Goal: Transaction & Acquisition: Purchase product/service

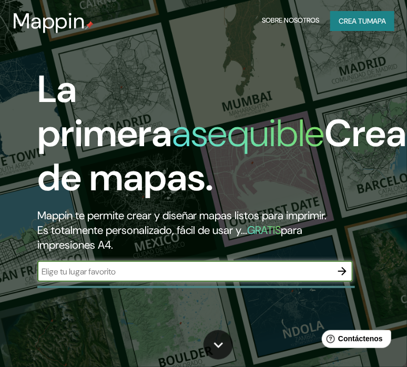
paste input "SEMARNAT [GEOGRAPHIC_DATA][PERSON_NAME]"
type input "SEMARNAT [GEOGRAPHIC_DATA][PERSON_NAME]"
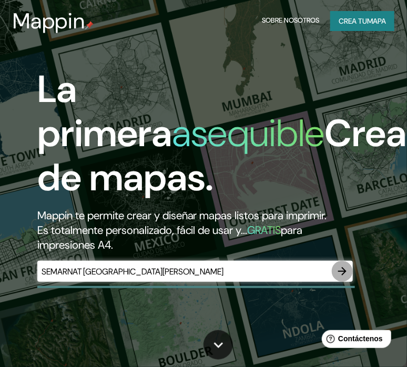
click at [344, 270] on icon "button" at bounding box center [342, 271] width 8 height 8
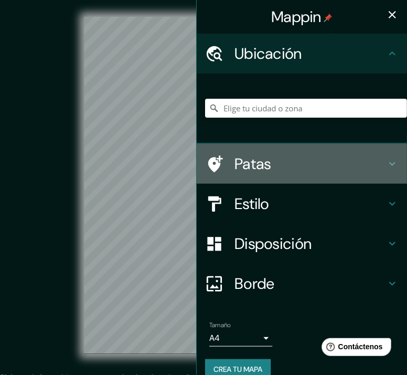
click at [243, 160] on font "Patas" at bounding box center [252, 164] width 37 height 20
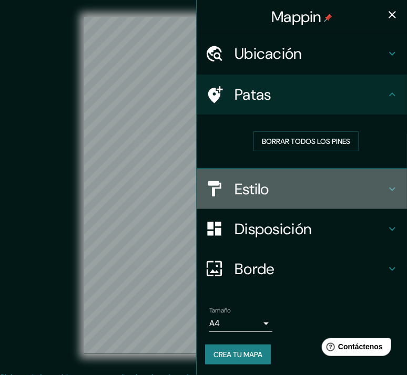
click at [242, 177] on div "Estilo" at bounding box center [302, 189] width 210 height 40
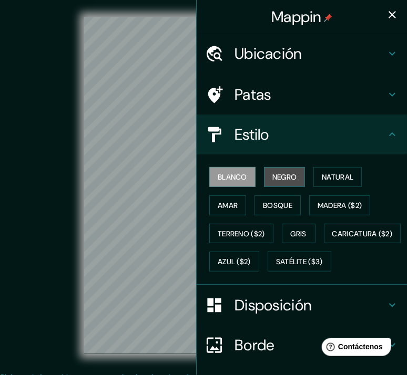
click at [280, 175] on font "Negro" at bounding box center [284, 176] width 25 height 9
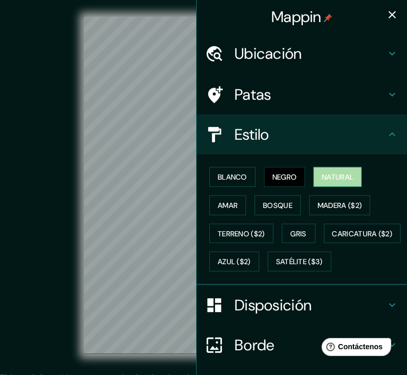
click at [327, 177] on font "Natural" at bounding box center [338, 176] width 32 height 9
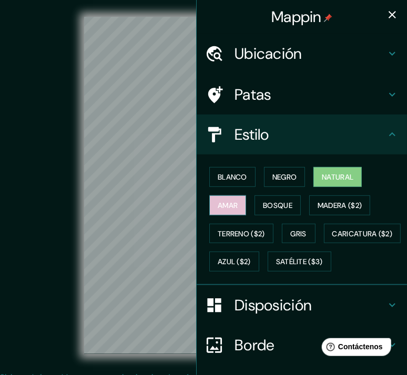
click at [223, 202] on font "Amar" at bounding box center [228, 205] width 20 height 9
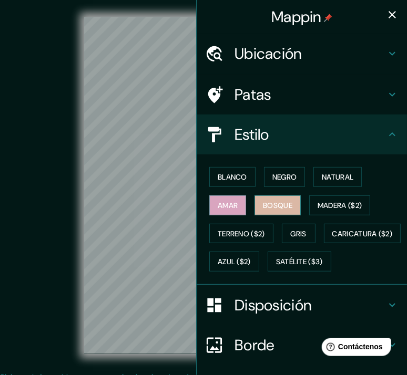
click at [263, 205] on font "Bosque" at bounding box center [277, 205] width 29 height 9
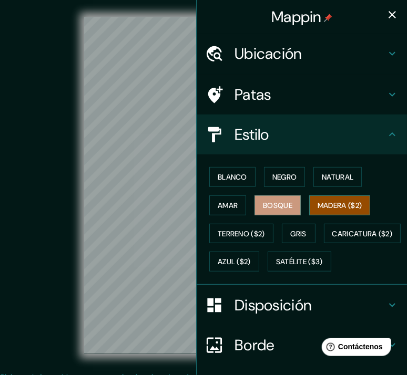
click at [321, 207] on font "Madera ($2)" at bounding box center [339, 205] width 44 height 9
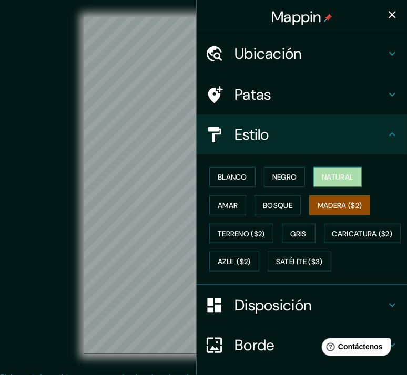
click at [322, 179] on font "Natural" at bounding box center [338, 176] width 32 height 9
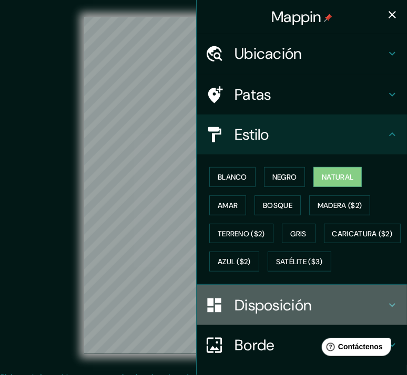
click at [234, 315] on font "Disposición" at bounding box center [272, 305] width 77 height 20
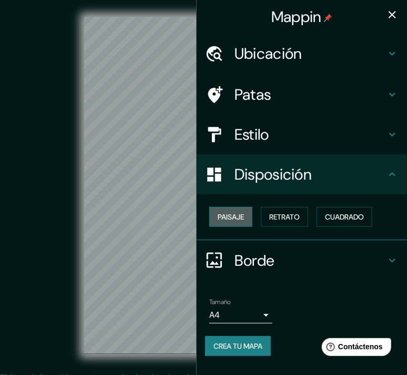
click at [234, 220] on font "Paisaje" at bounding box center [231, 216] width 26 height 9
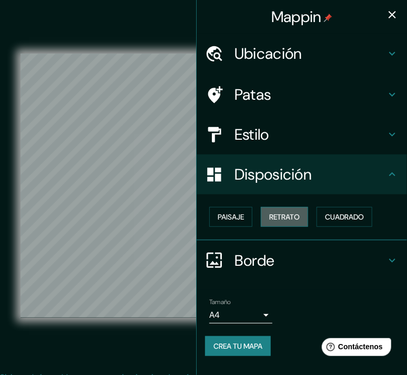
click at [282, 220] on font "Retrato" at bounding box center [284, 216] width 30 height 9
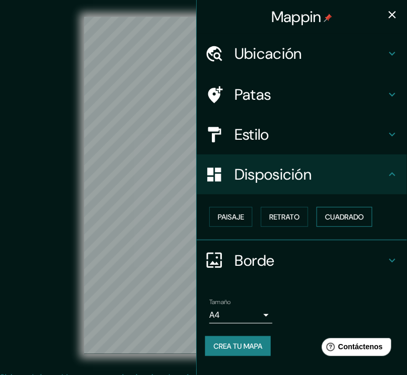
click at [348, 219] on font "Cuadrado" at bounding box center [344, 216] width 39 height 9
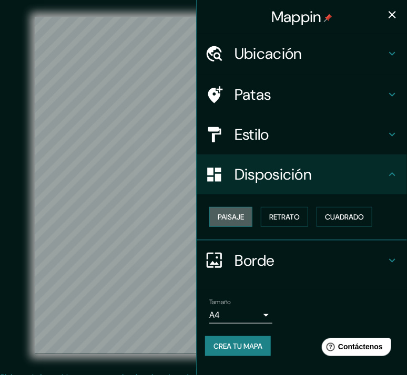
click at [235, 217] on font "Paisaje" at bounding box center [231, 216] width 26 height 9
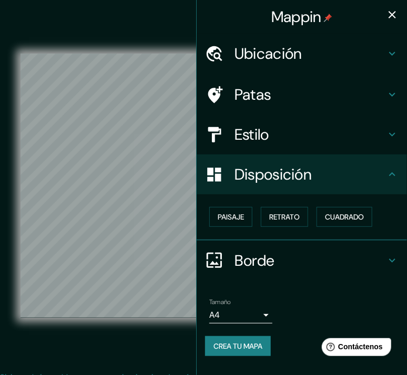
scroll to position [13, 0]
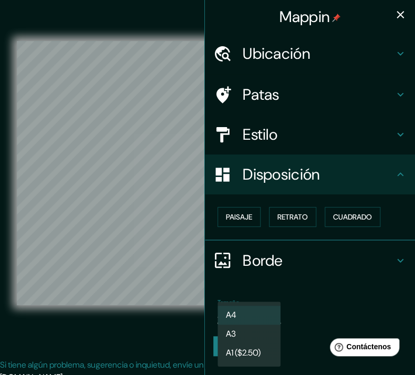
click at [265, 314] on body "Mappin Ubicación Patas Estilo Disposición Paisaje Retrato Cuadrado Borde Elige …" at bounding box center [207, 174] width 415 height 375
click at [265, 314] on li "A4" at bounding box center [249, 315] width 63 height 19
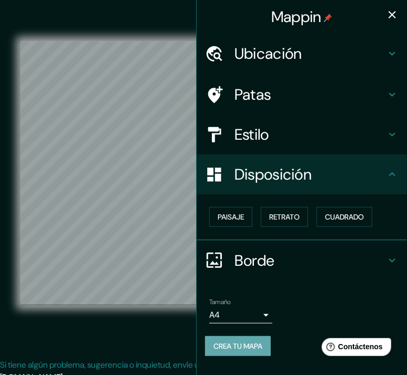
click at [242, 345] on font "Crea tu mapa" at bounding box center [237, 346] width 49 height 9
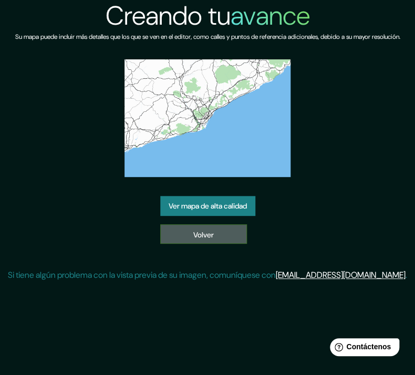
click at [202, 239] on font "Volver" at bounding box center [203, 234] width 20 height 9
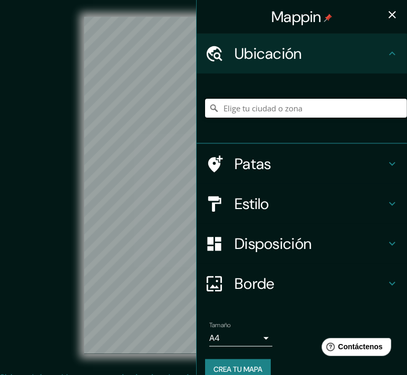
click at [264, 100] on input "Elige tu ciudad o zona" at bounding box center [306, 108] width 202 height 19
paste input "SEMARNAT [GEOGRAPHIC_DATA][PERSON_NAME]"
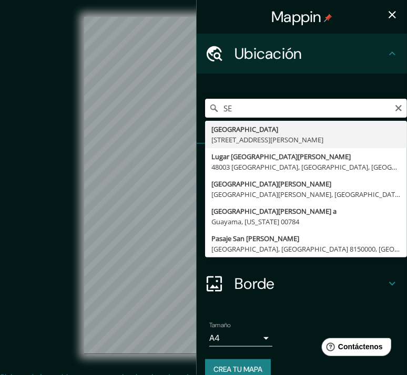
type input "S"
paste input "[GEOGRAPHIC_DATA], DF CDMX MX, Av. [STREET_ADDRESS][PERSON_NAME][PERSON_NAME]"
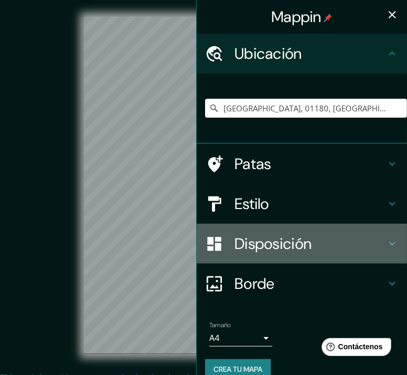
click at [277, 243] on font "Disposición" at bounding box center [272, 244] width 77 height 20
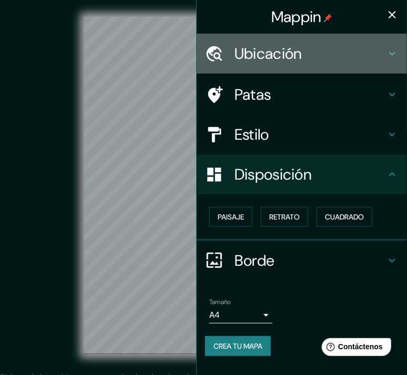
click at [269, 60] on font "Ubicación" at bounding box center [268, 54] width 68 height 20
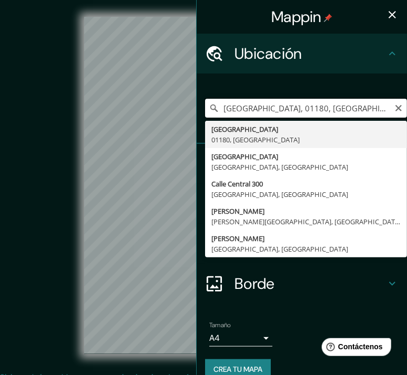
click at [336, 108] on input "[GEOGRAPHIC_DATA], 01180, [GEOGRAPHIC_DATA]" at bounding box center [306, 108] width 202 height 19
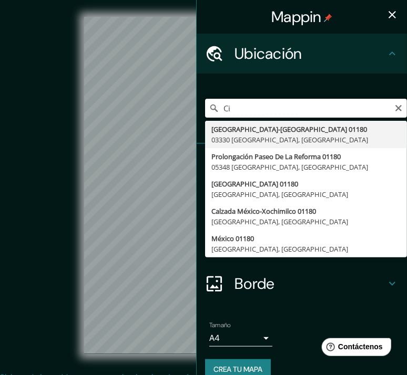
type input "C"
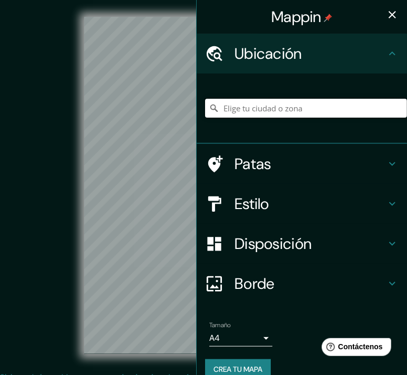
paste input "[GEOGRAPHIC_DATA], DF CDMX MX, Av. [STREET_ADDRESS][PERSON_NAME][PERSON_NAME]"
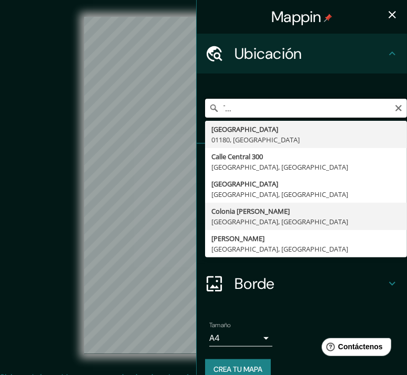
scroll to position [16, 0]
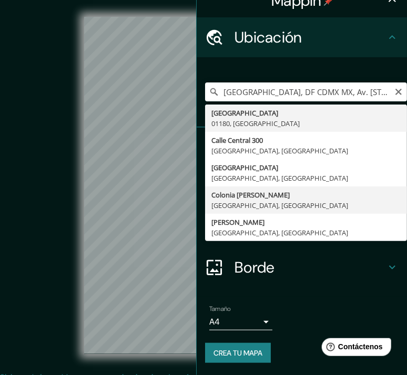
type input "[GEOGRAPHIC_DATA][PERSON_NAME], [GEOGRAPHIC_DATA], [GEOGRAPHIC_DATA]"
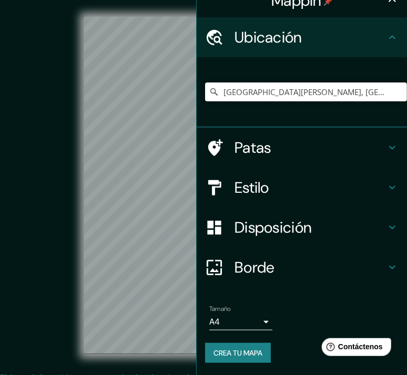
scroll to position [0, 0]
click at [282, 97] on input "[GEOGRAPHIC_DATA][PERSON_NAME], [GEOGRAPHIC_DATA], [GEOGRAPHIC_DATA]" at bounding box center [306, 92] width 202 height 19
click at [394, 92] on icon "Claro" at bounding box center [398, 92] width 8 height 8
paste input "[GEOGRAPHIC_DATA], DF CDMX MX, Av. [STREET_ADDRESS][PERSON_NAME][PERSON_NAME]"
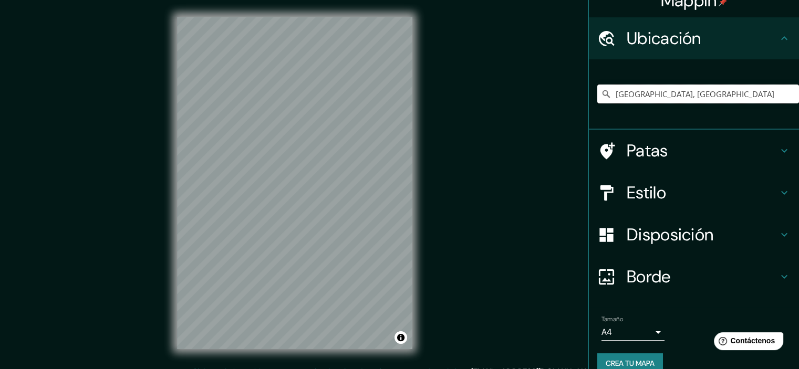
scroll to position [15, 0]
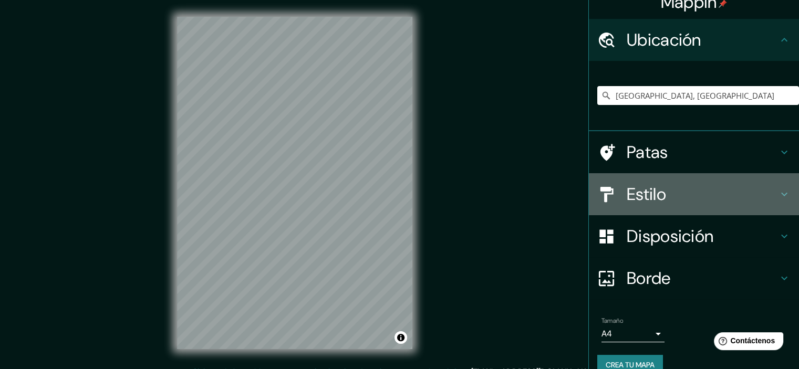
click at [415, 184] on h4 "Estilo" at bounding box center [702, 194] width 151 height 21
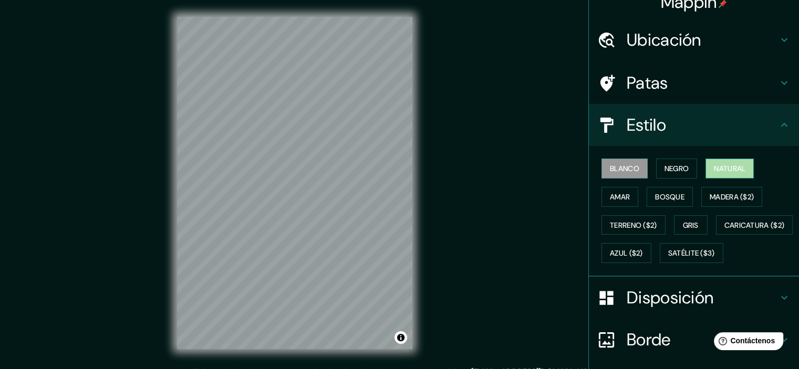
click at [415, 176] on button "Natural" at bounding box center [730, 169] width 48 height 20
click at [414, 158] on div "© Mapbox © OpenStreetMap Improve this map" at bounding box center [294, 183] width 719 height 333
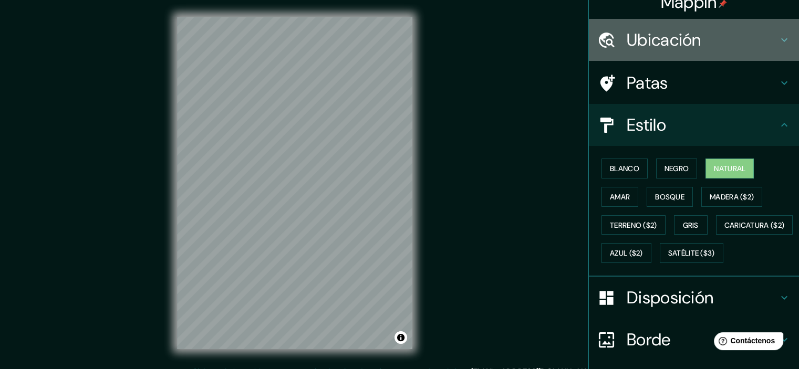
click at [415, 50] on font "Ubicación" at bounding box center [664, 40] width 75 height 22
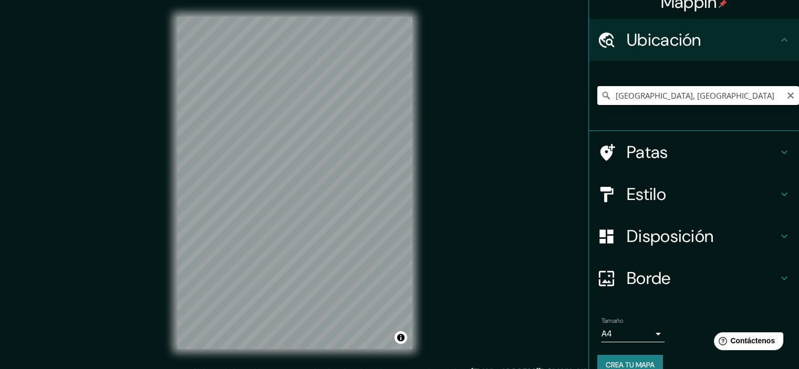
click at [415, 90] on input "[GEOGRAPHIC_DATA], [GEOGRAPHIC_DATA]" at bounding box center [699, 95] width 202 height 19
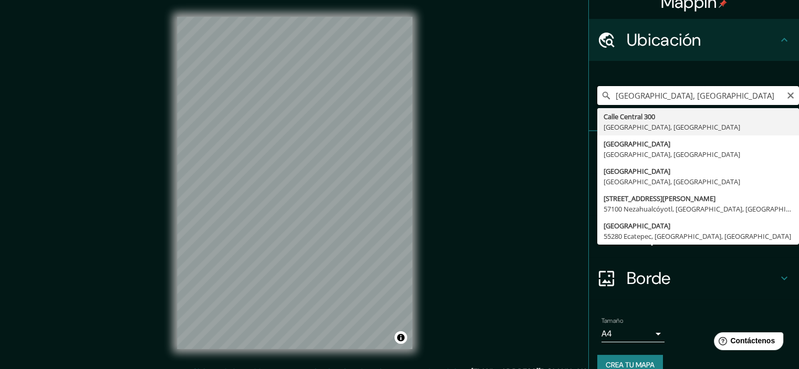
scroll to position [0, 21]
drag, startPoint x: 606, startPoint y: 92, endPoint x: 766, endPoint y: 104, distance: 160.7
click at [415, 104] on input "[GEOGRAPHIC_DATA], [GEOGRAPHIC_DATA]" at bounding box center [699, 95] width 202 height 19
type input "o"
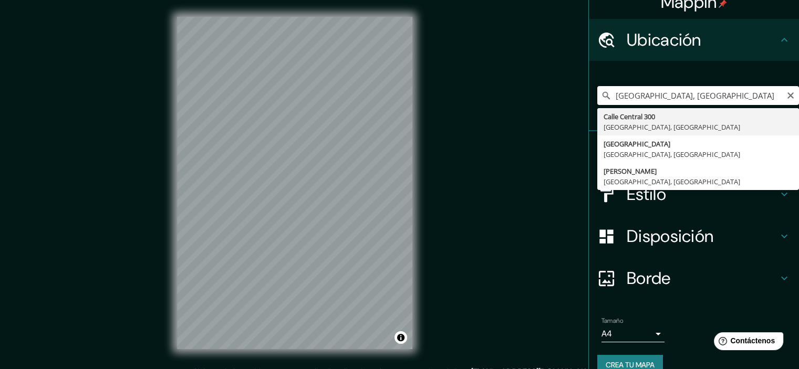
scroll to position [0, 0]
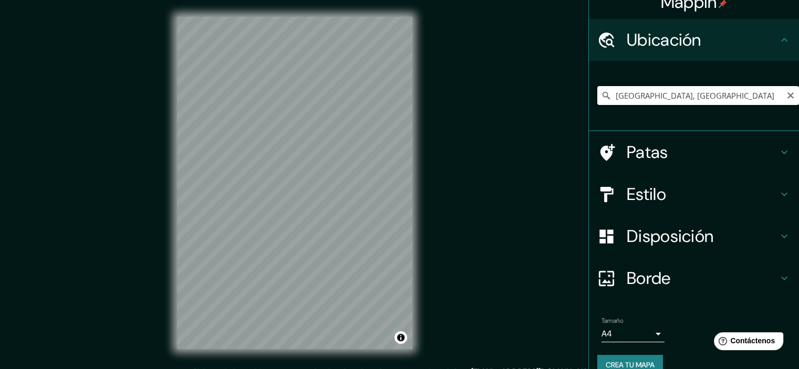
click at [415, 91] on input "[GEOGRAPHIC_DATA], [GEOGRAPHIC_DATA]" at bounding box center [699, 95] width 202 height 19
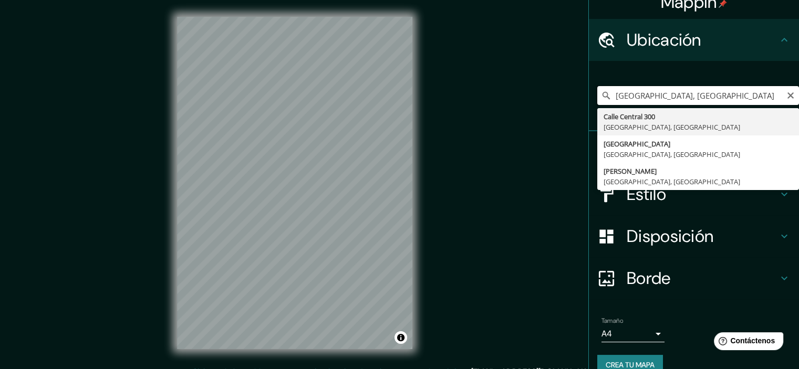
click at [415, 98] on input "[GEOGRAPHIC_DATA], [GEOGRAPHIC_DATA]" at bounding box center [699, 95] width 202 height 19
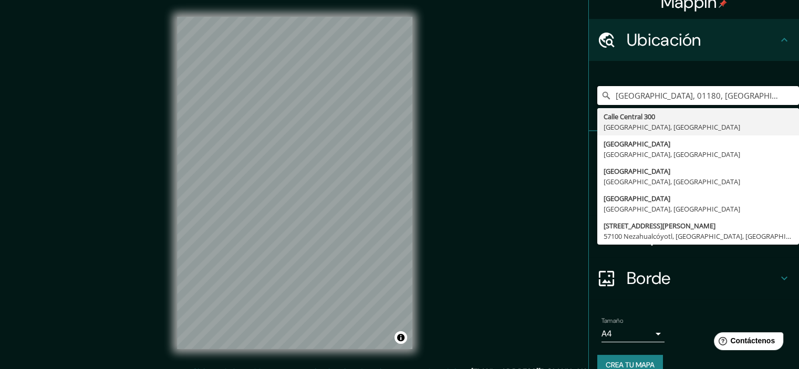
type input "[GEOGRAPHIC_DATA], 01180, [GEOGRAPHIC_DATA]"
